Goal: Transaction & Acquisition: Download file/media

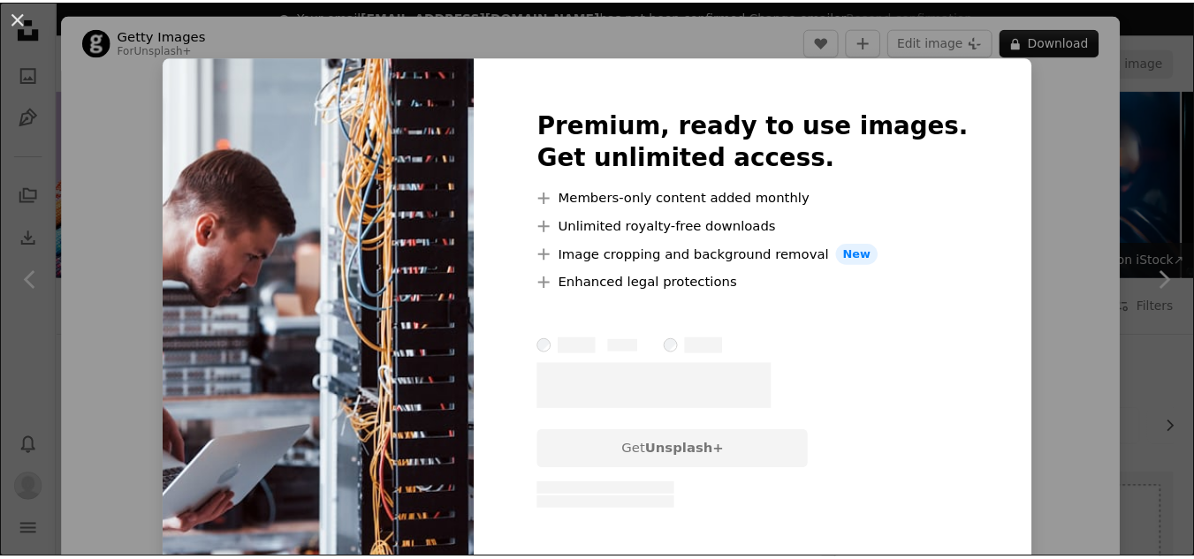
scroll to position [1768, 0]
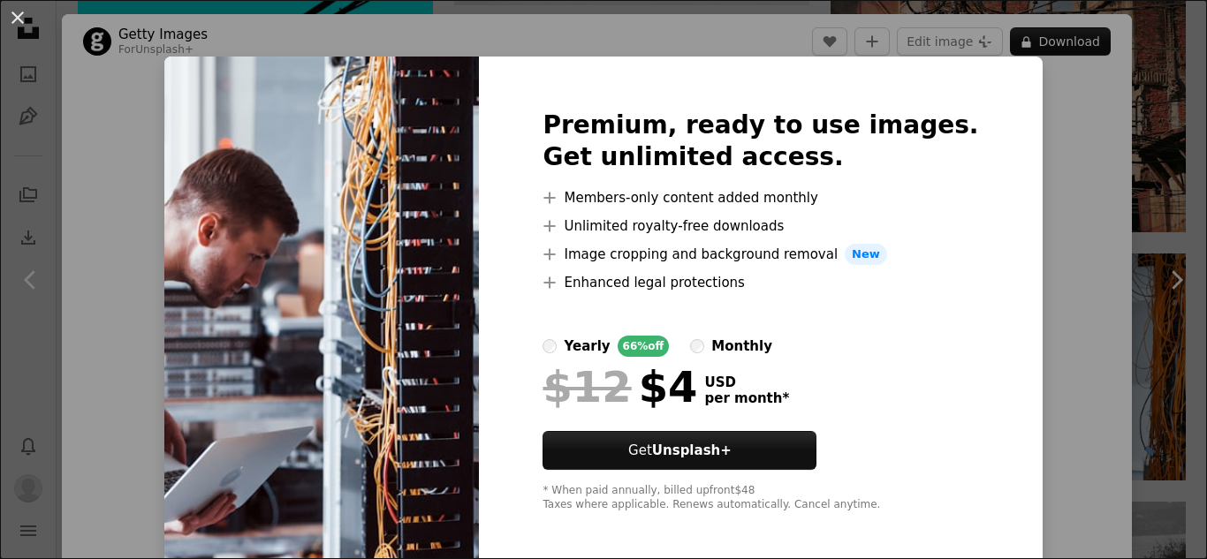
click at [1154, 164] on div "An X shape Premium, ready to use images. Get unlimited access. A plus sign Memb…" at bounding box center [603, 279] width 1207 height 559
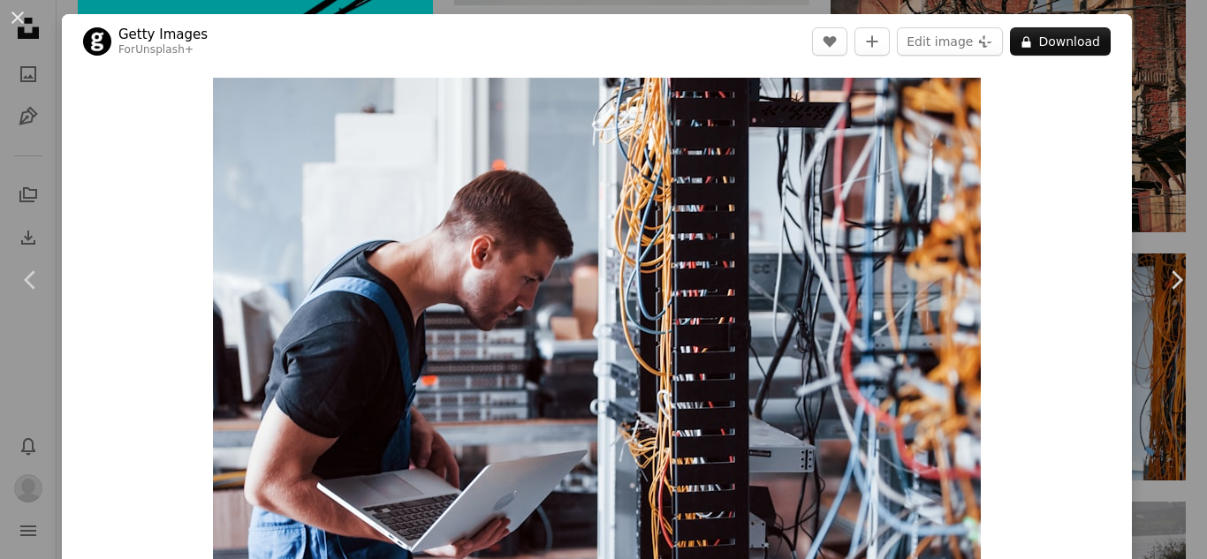
click at [1165, 145] on div "An X shape Chevron left Chevron right Getty Images For Unsplash+ A heart A plus…" at bounding box center [603, 279] width 1207 height 559
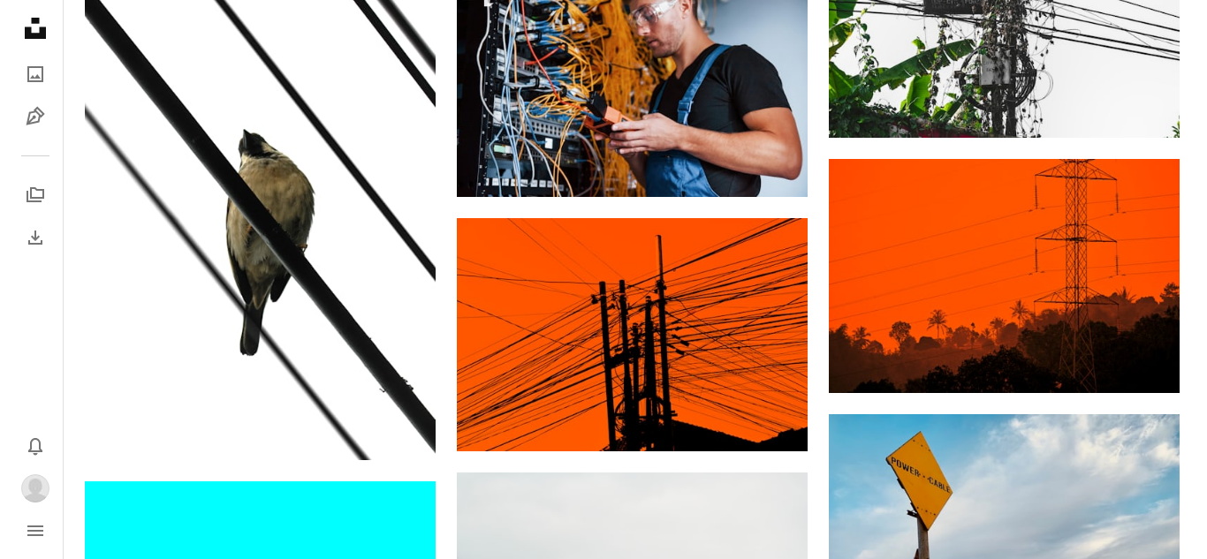
scroll to position [884, 0]
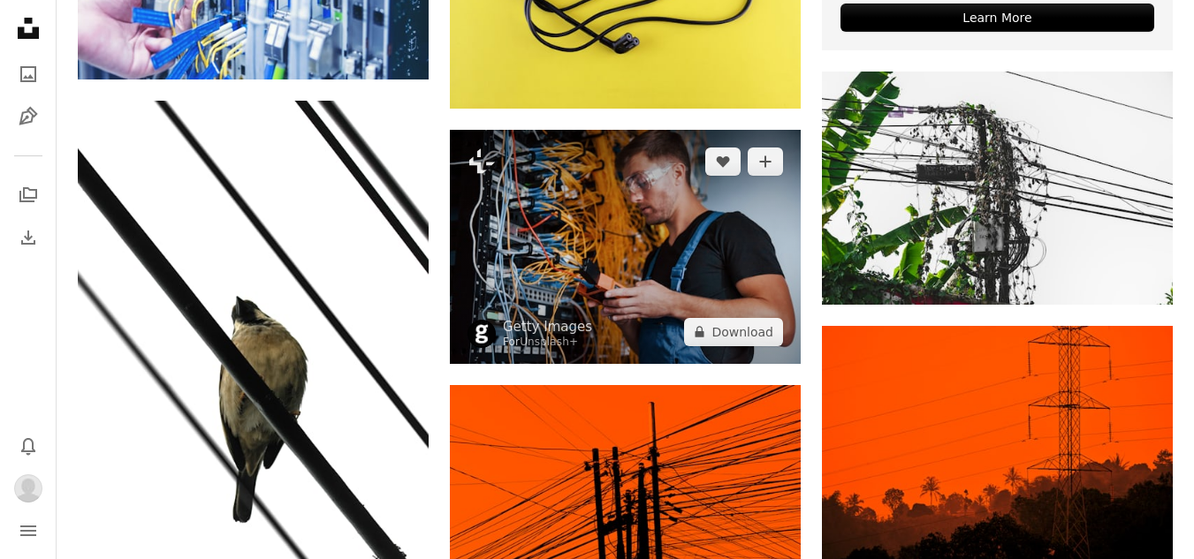
click at [720, 252] on img at bounding box center [625, 247] width 351 height 234
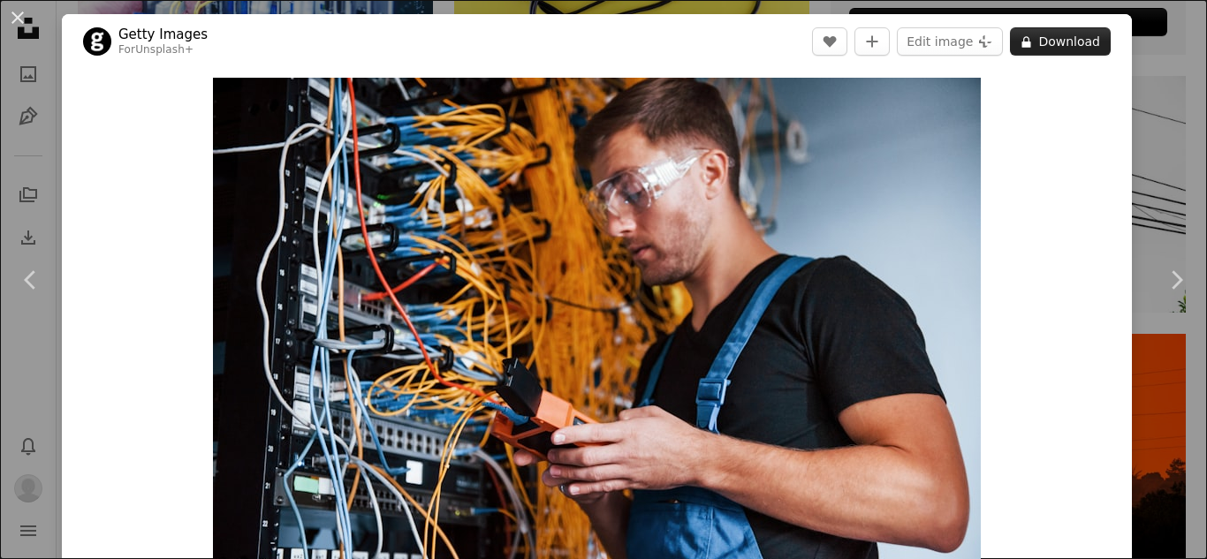
click at [1036, 44] on button "A lock Download" at bounding box center [1060, 41] width 101 height 28
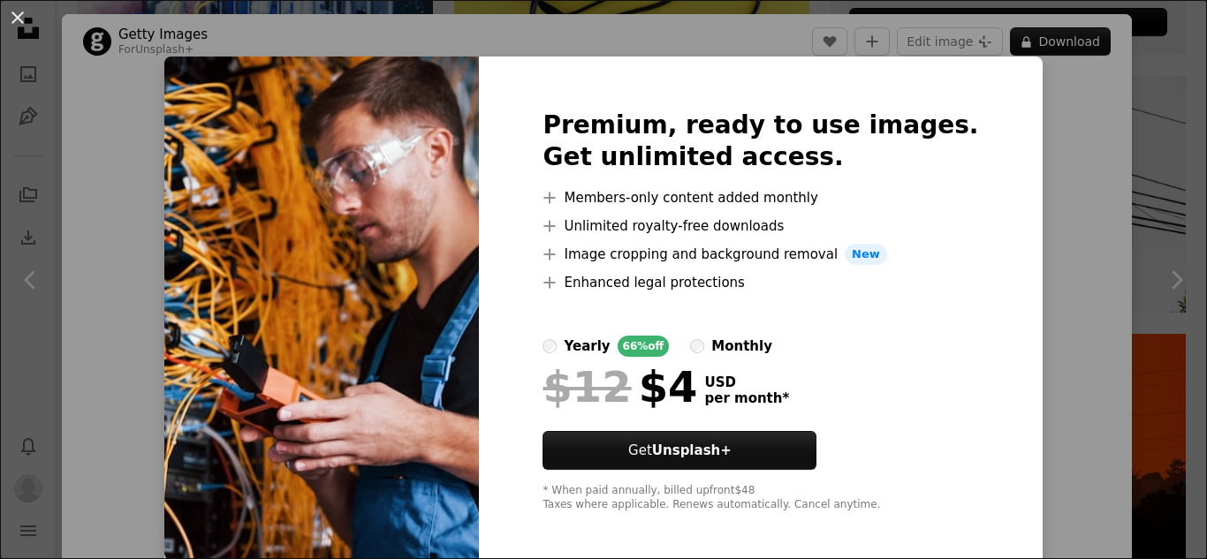
click at [1015, 170] on div "An X shape Premium, ready to use images. Get unlimited access. A plus sign Memb…" at bounding box center [603, 279] width 1207 height 559
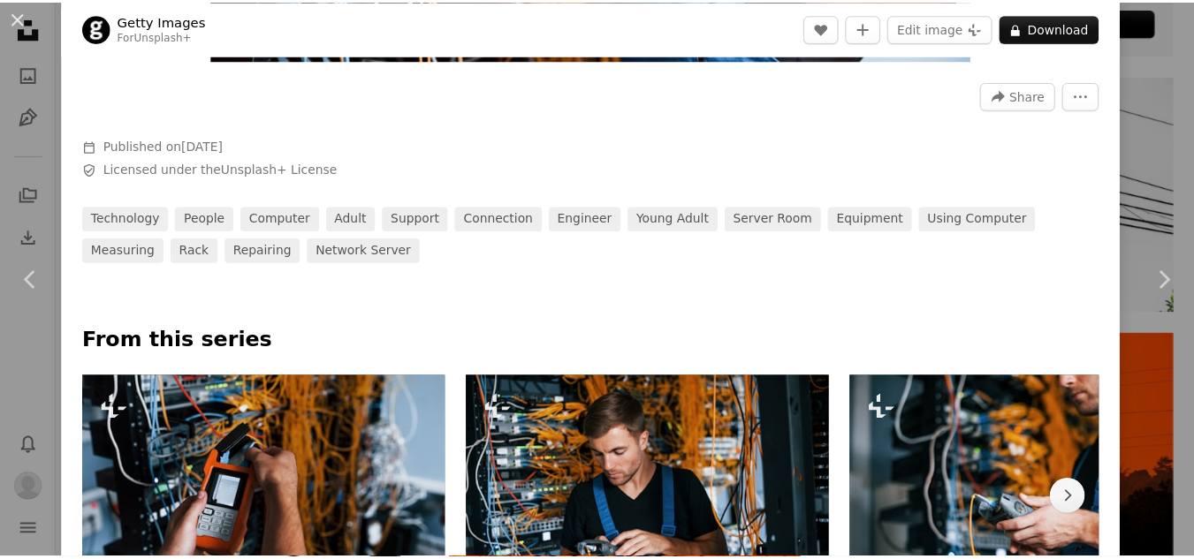
scroll to position [707, 0]
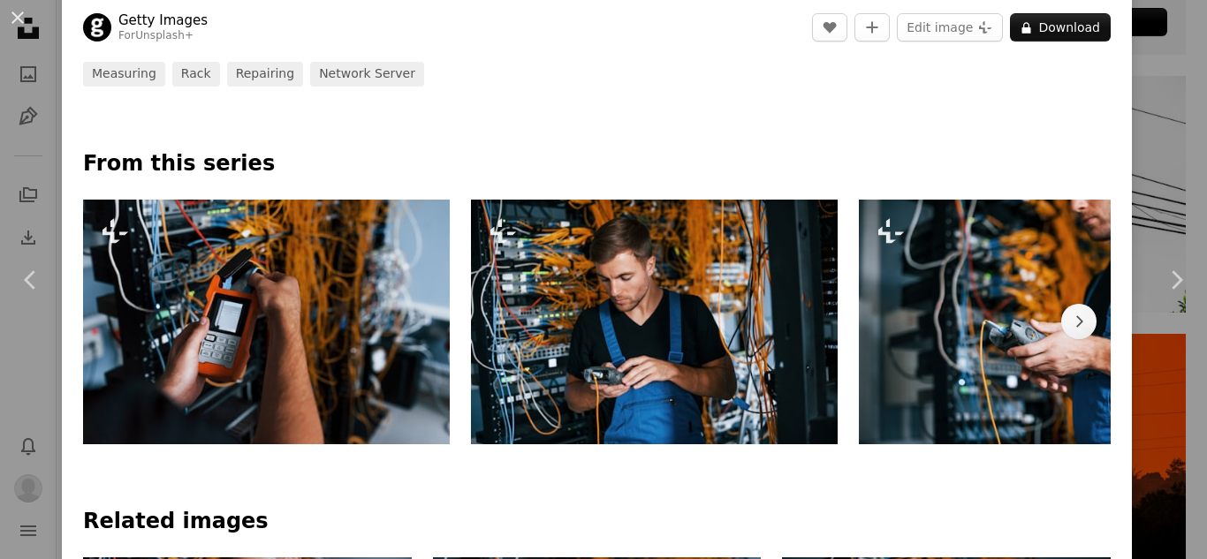
click at [1147, 371] on div "An X shape Chevron left Chevron right Getty Images For Unsplash+ A heart A plus…" at bounding box center [603, 279] width 1207 height 559
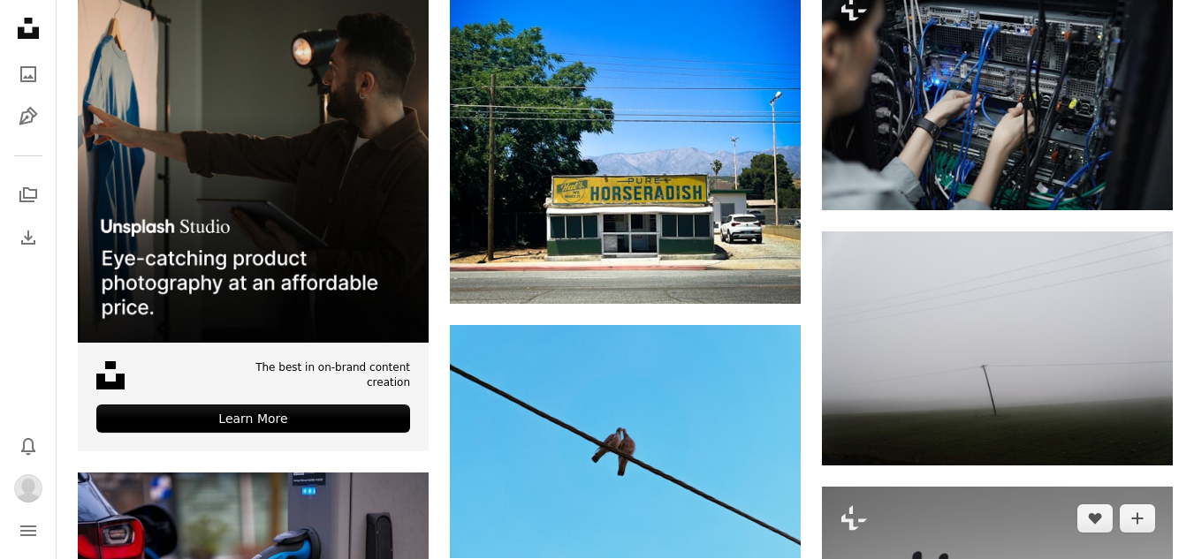
scroll to position [3889, 0]
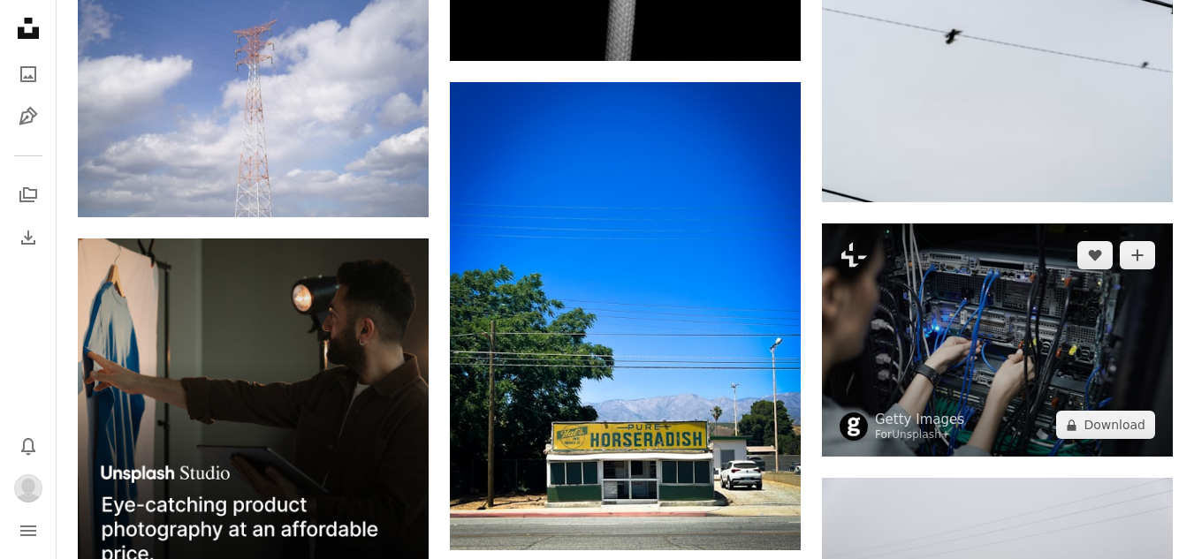
click at [957, 370] on img at bounding box center [997, 340] width 351 height 233
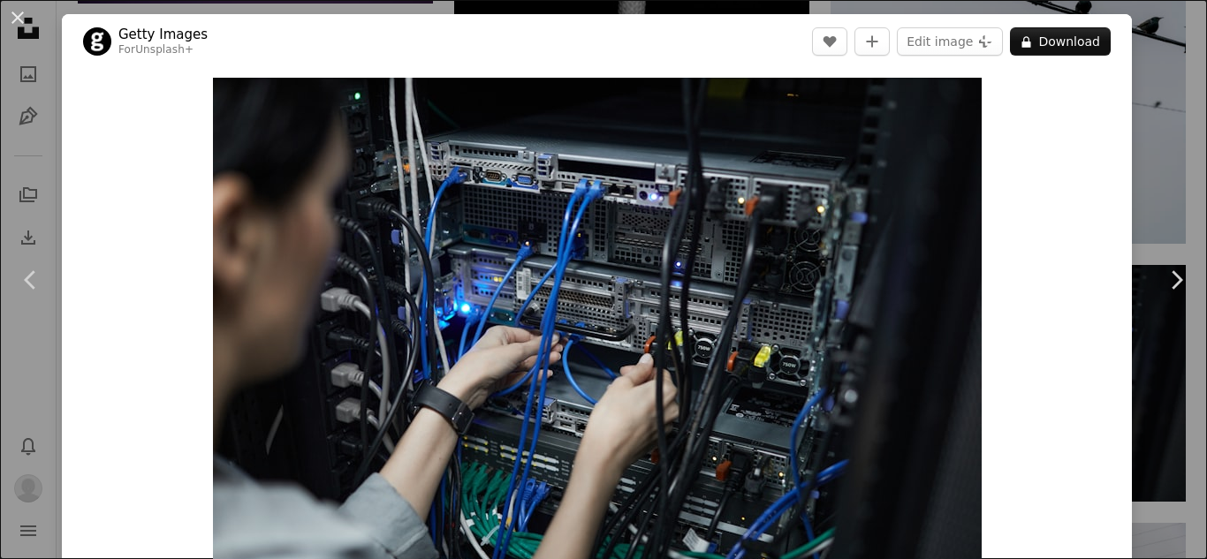
click at [1090, 90] on div "Zoom in" at bounding box center [597, 334] width 1070 height 530
click at [1136, 125] on div "An X shape Chevron left Chevron right Getty Images For Unsplash+ A heart A plus…" at bounding box center [603, 279] width 1207 height 559
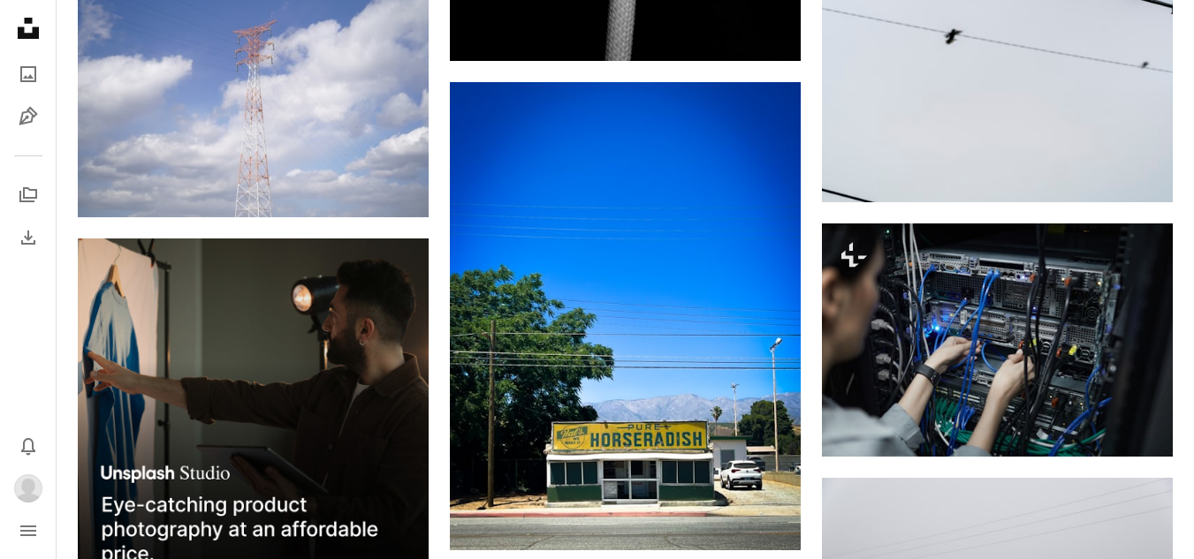
click at [21, 34] on icon at bounding box center [28, 28] width 21 height 21
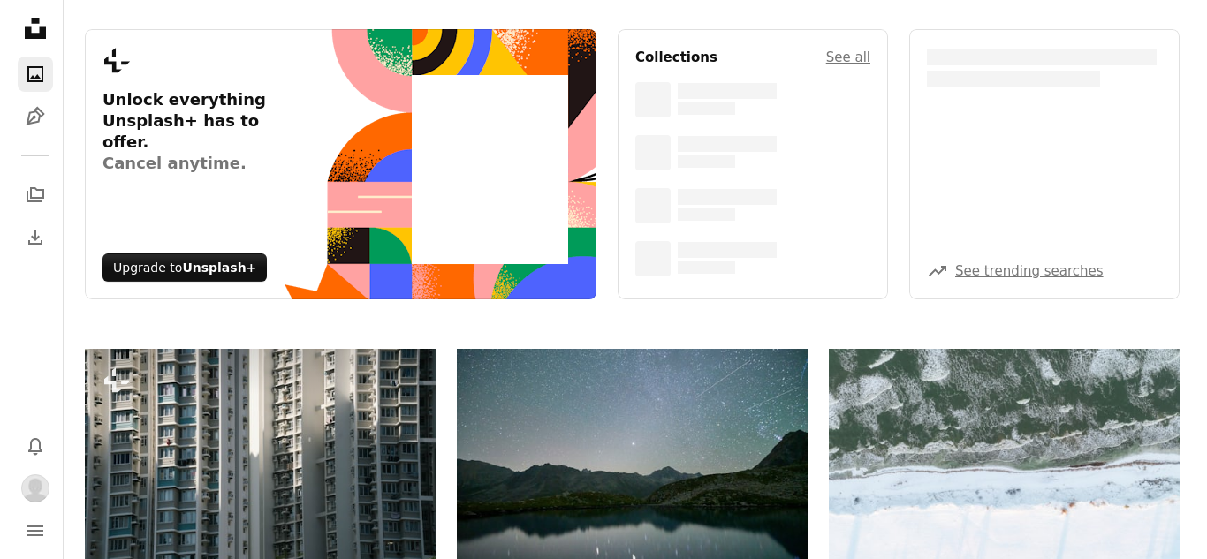
scroll to position [354, 0]
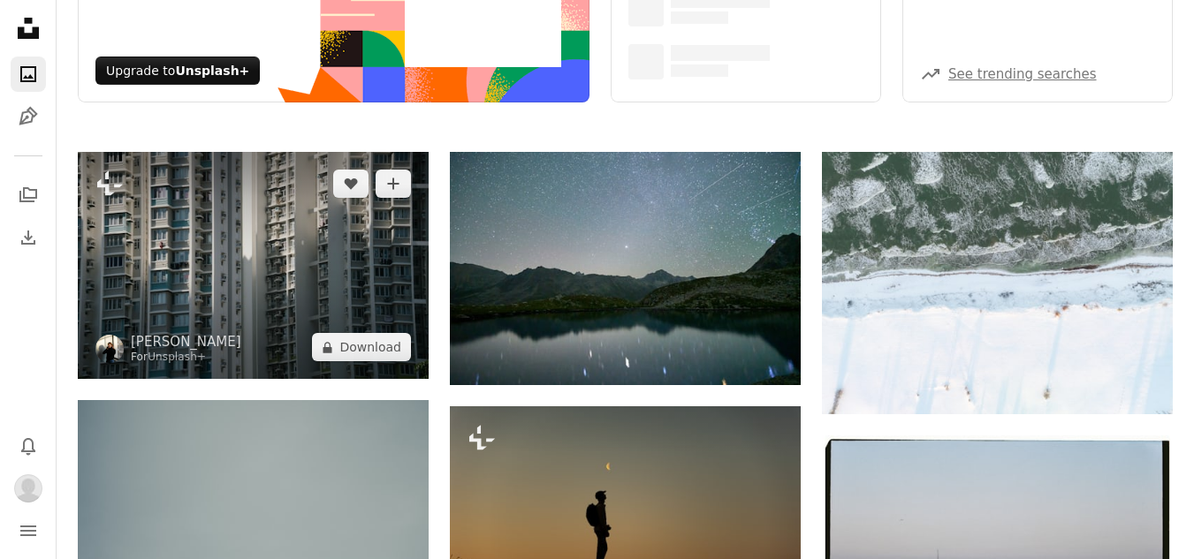
click at [335, 284] on img at bounding box center [253, 265] width 351 height 227
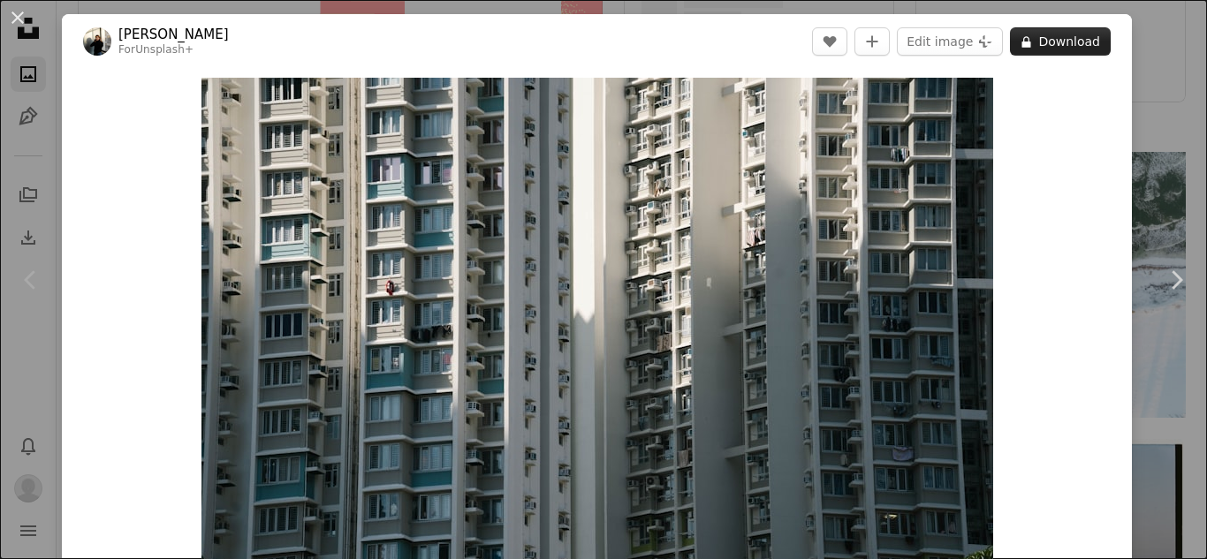
click at [1042, 38] on button "A lock Download" at bounding box center [1060, 41] width 101 height 28
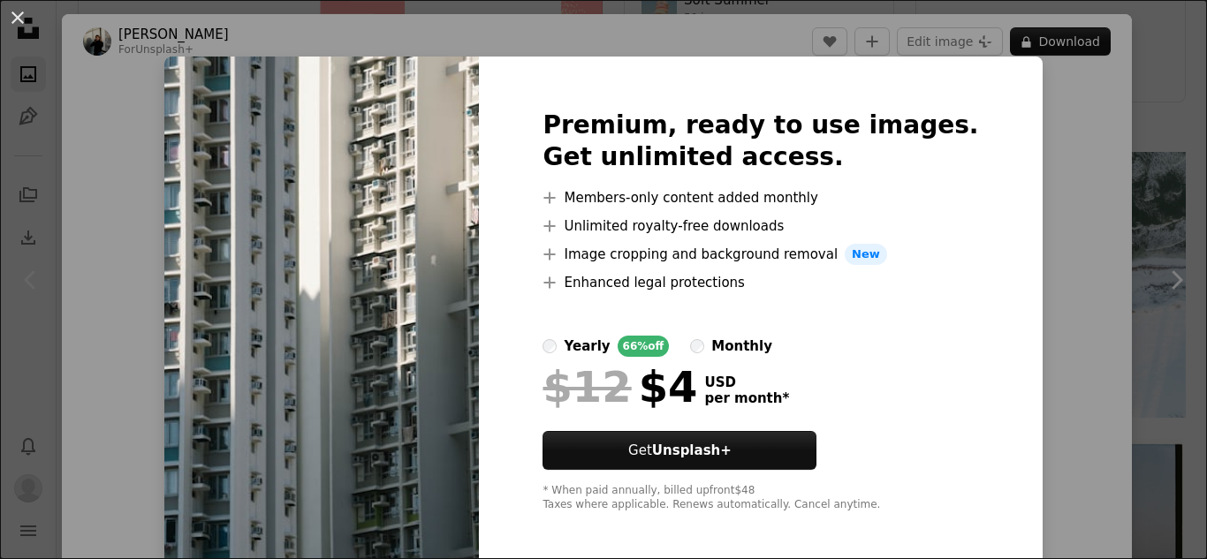
click at [1099, 308] on div "An X shape Premium, ready to use images. Get unlimited access. A plus sign Memb…" at bounding box center [603, 279] width 1207 height 559
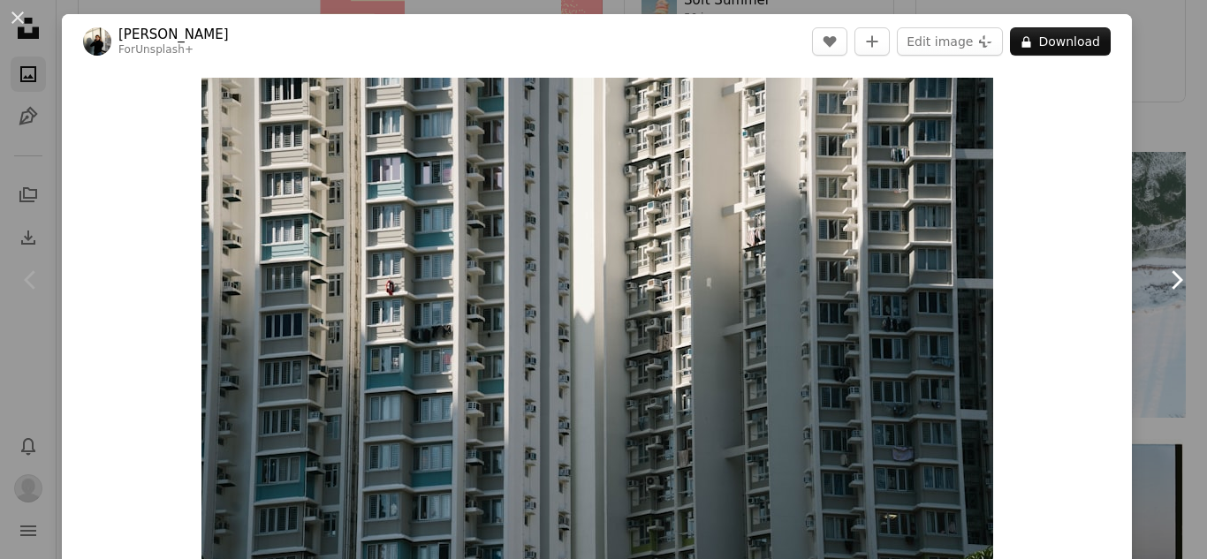
click at [1147, 239] on link "Chevron right" at bounding box center [1176, 280] width 62 height 170
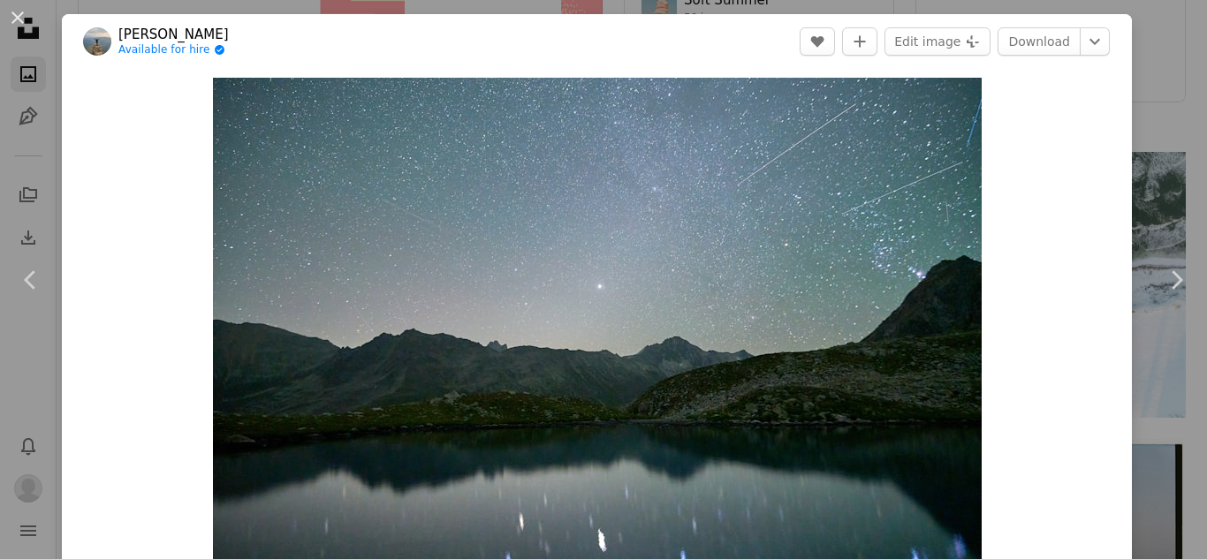
click at [1096, 87] on div "Zoom in" at bounding box center [597, 334] width 1070 height 530
click at [1119, 84] on div "An X shape Chevron left Chevron right [PERSON_NAME] Available for hire A checkm…" at bounding box center [603, 279] width 1207 height 559
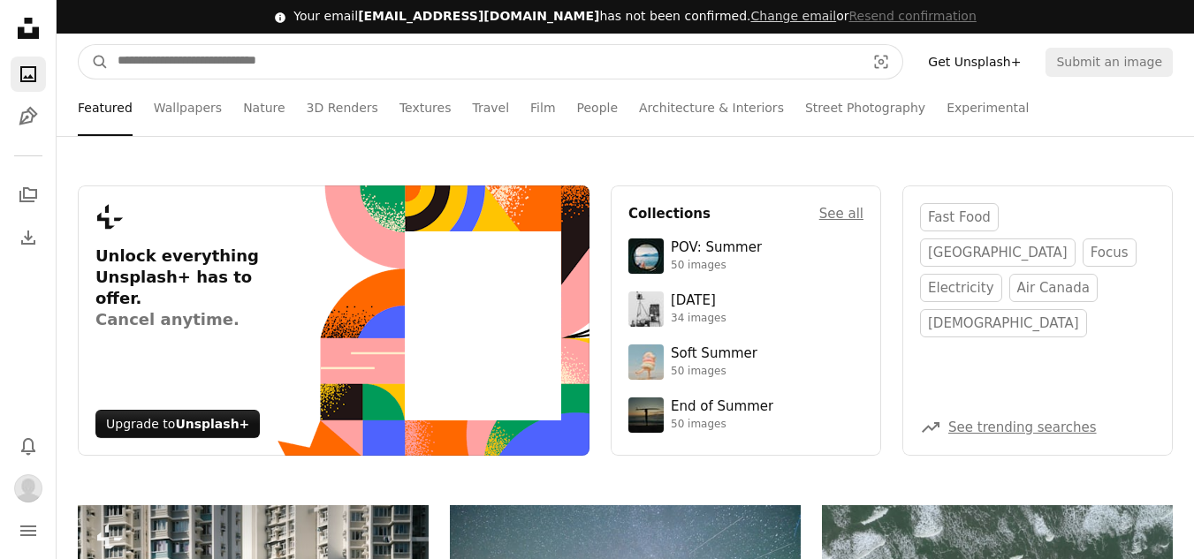
click at [343, 64] on input "Find visuals sitewide" at bounding box center [484, 62] width 751 height 34
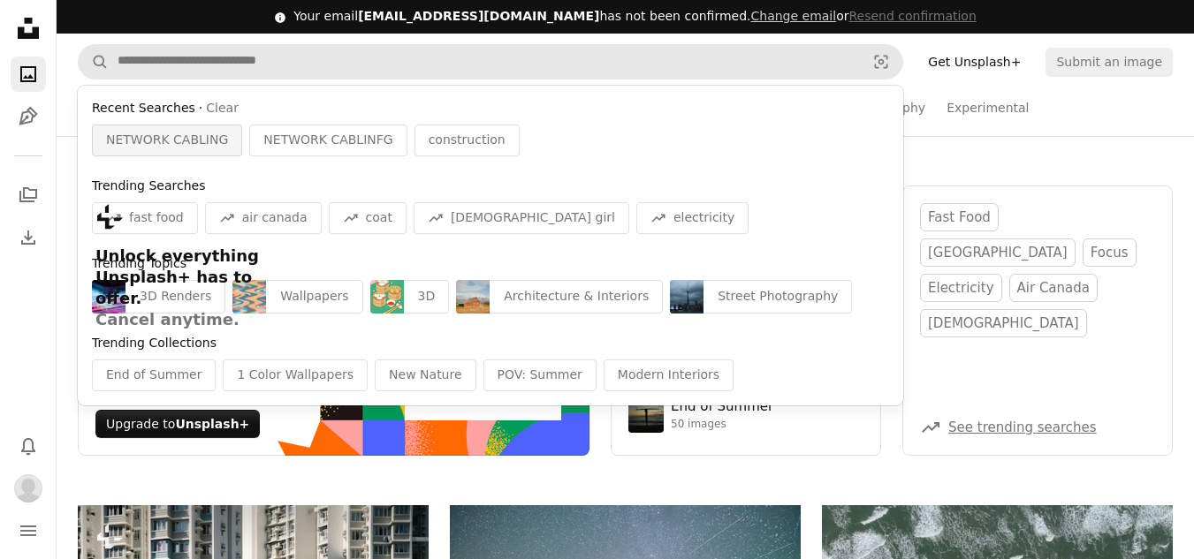
click at [187, 141] on span "NETWORK CABLING" at bounding box center [167, 141] width 122 height 18
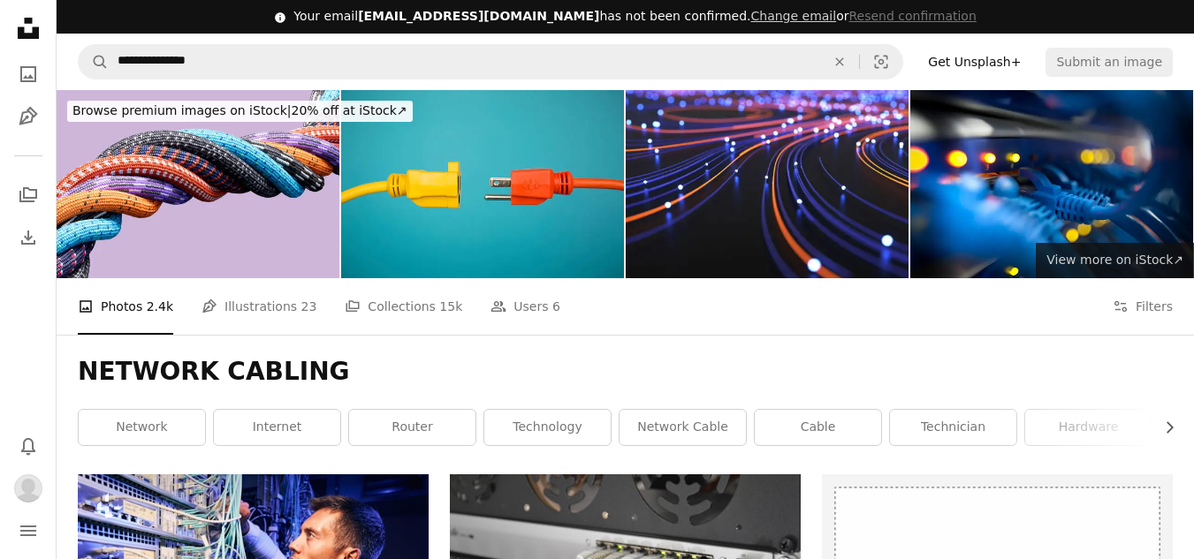
click at [1123, 274] on link "View more ↗ View more on iStock ↗" at bounding box center [1115, 260] width 158 height 35
click at [1115, 310] on div "A photo Photos 2.4k Pen Tool Illustrations 23 A stack of folders Collections 15…" at bounding box center [625, 306] width 1095 height 57
click at [1122, 308] on icon "Filters" at bounding box center [1121, 307] width 16 height 16
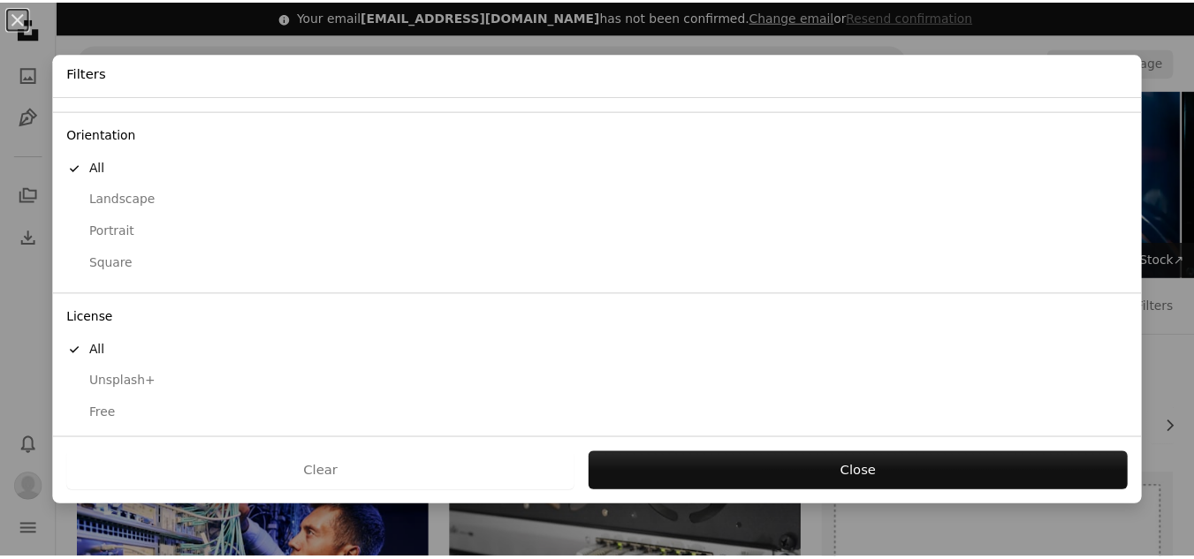
scroll to position [142, 0]
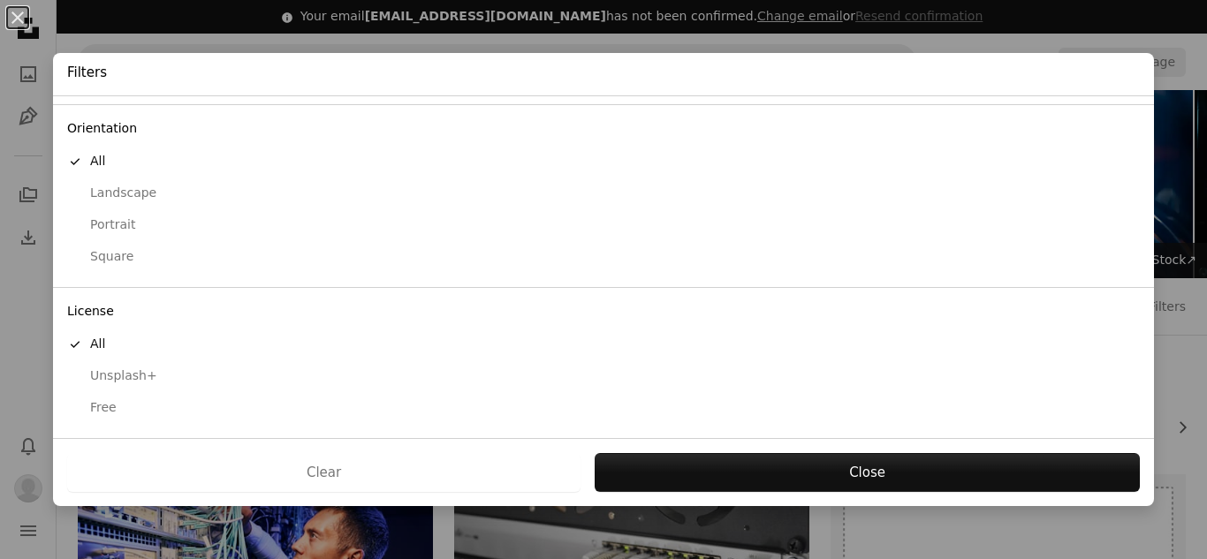
click at [230, 406] on div "Free" at bounding box center [603, 408] width 1073 height 18
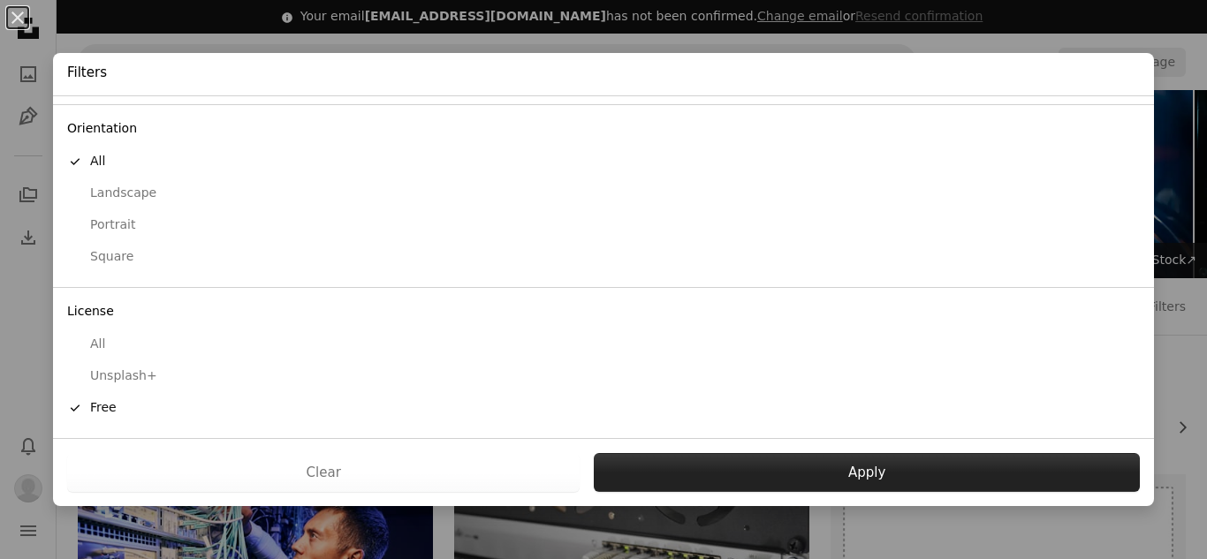
click at [787, 460] on button "Apply" at bounding box center [867, 472] width 546 height 39
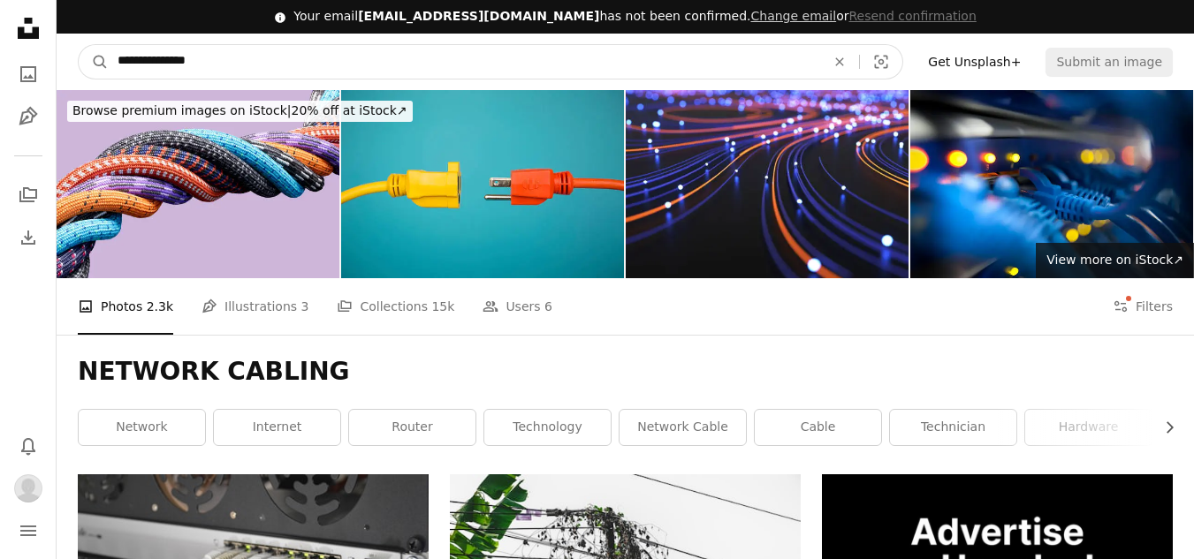
drag, startPoint x: 285, startPoint y: 65, endPoint x: 181, endPoint y: 78, distance: 104.3
click at [181, 78] on input "**********" at bounding box center [464, 62] width 711 height 34
type input "*******"
click button "A magnifying glass" at bounding box center [94, 62] width 30 height 34
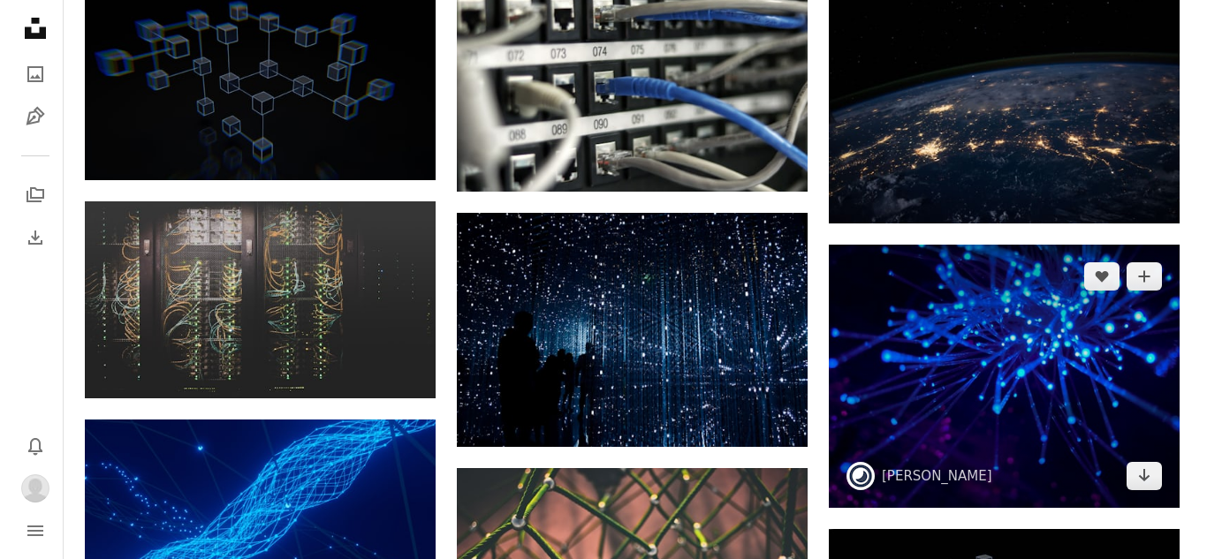
scroll to position [884, 0]
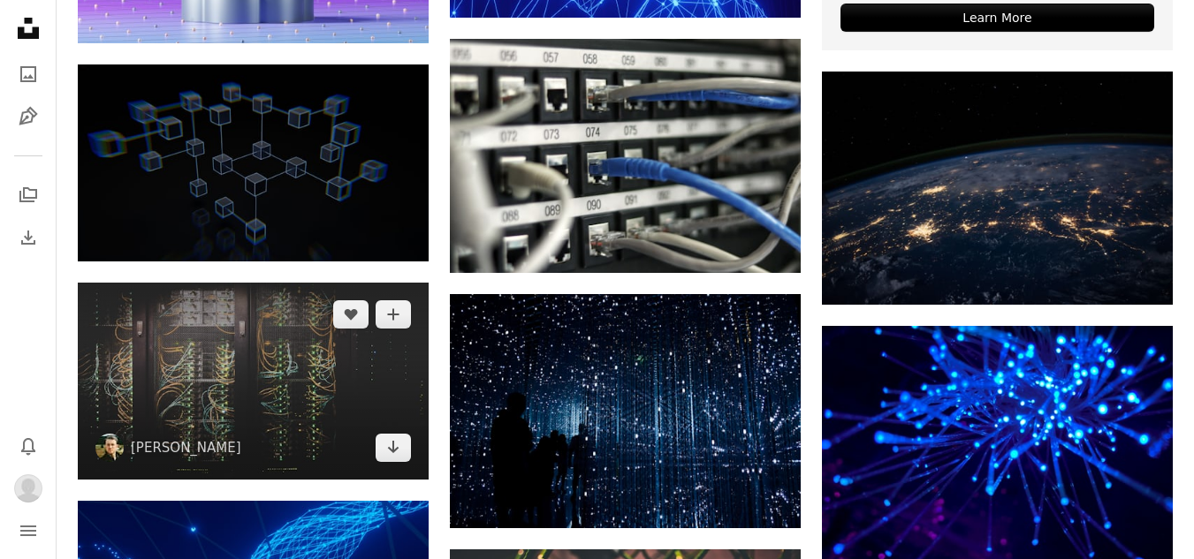
click at [409, 413] on img at bounding box center [253, 381] width 351 height 197
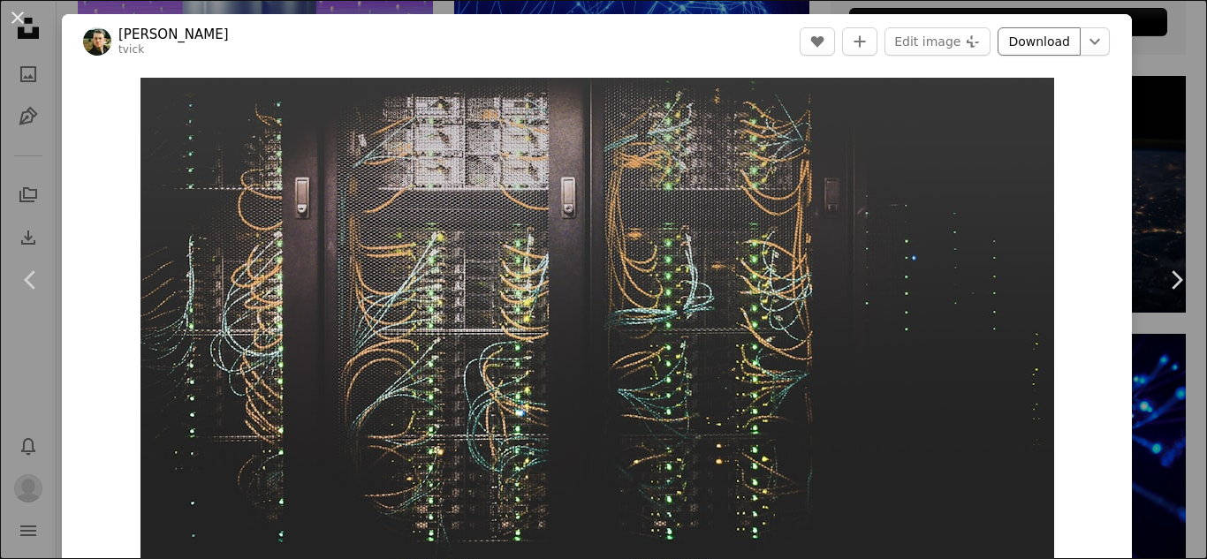
click at [1043, 36] on link "Download" at bounding box center [1039, 41] width 83 height 28
